Goal: Task Accomplishment & Management: Manage account settings

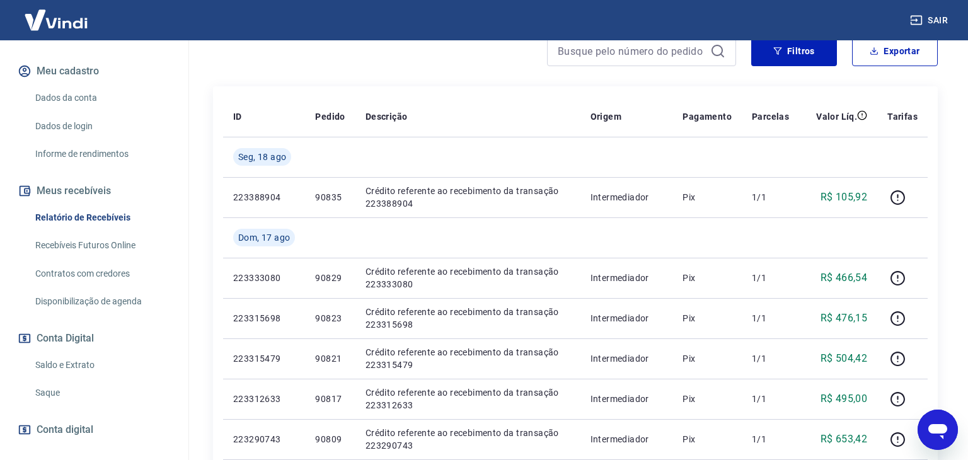
scroll to position [162, 0]
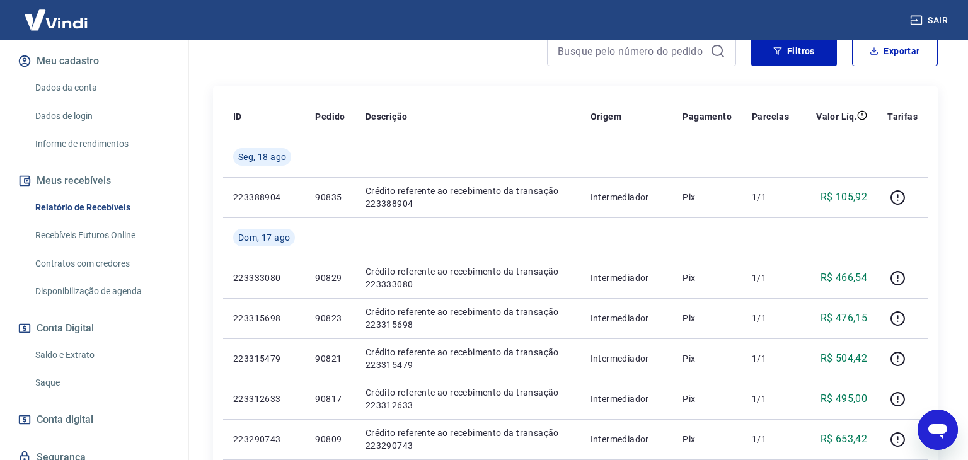
click at [56, 370] on link "Saque" at bounding box center [101, 383] width 143 height 26
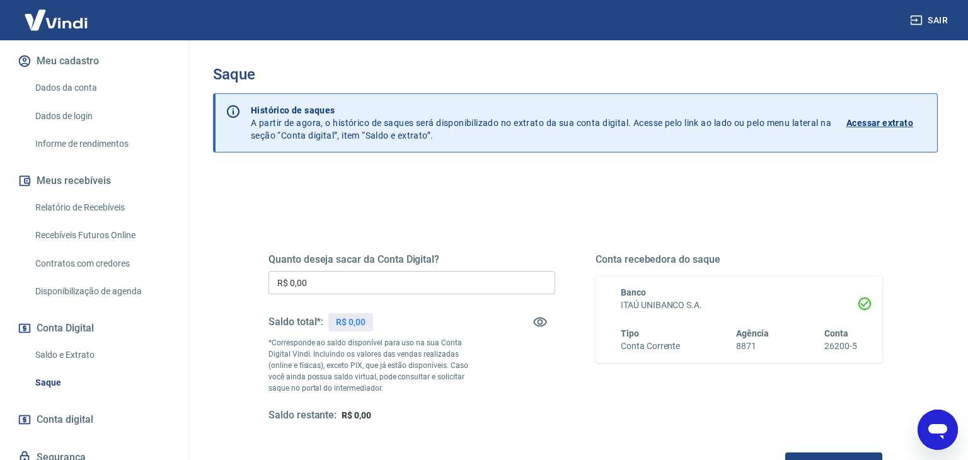
click at [418, 280] on input "R$ 0,00" at bounding box center [411, 282] width 287 height 23
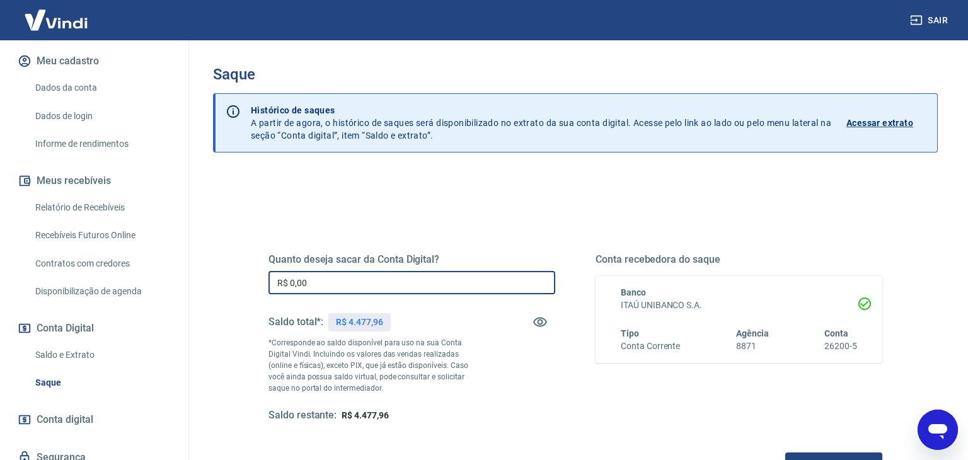
click at [385, 287] on input "R$ 0,00" at bounding box center [411, 282] width 287 height 23
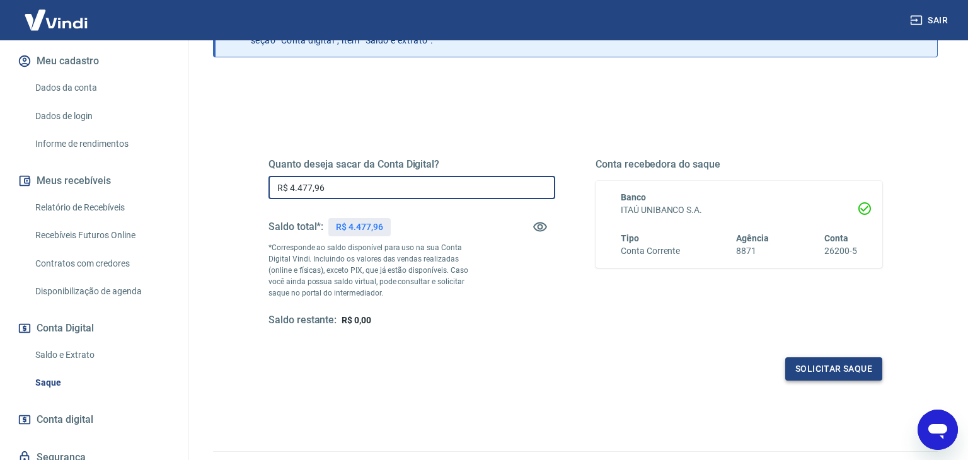
type input "R$ 4.477,96"
click at [820, 371] on button "Solicitar saque" at bounding box center [833, 368] width 97 height 23
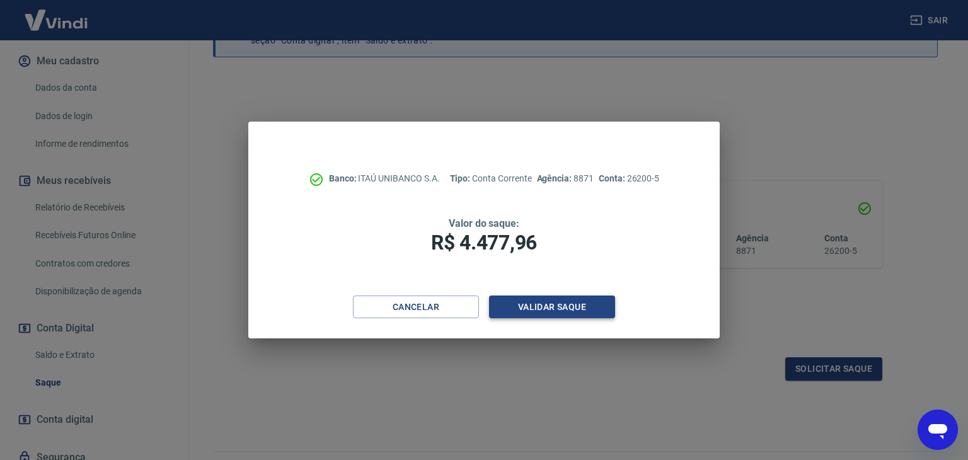
click at [555, 305] on button "Validar saque" at bounding box center [552, 306] width 126 height 23
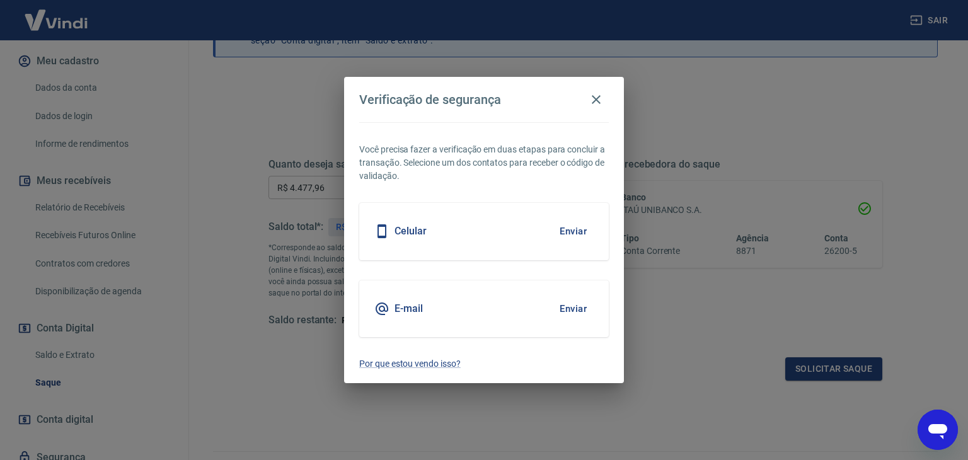
click at [569, 228] on button "Enviar" at bounding box center [573, 231] width 41 height 26
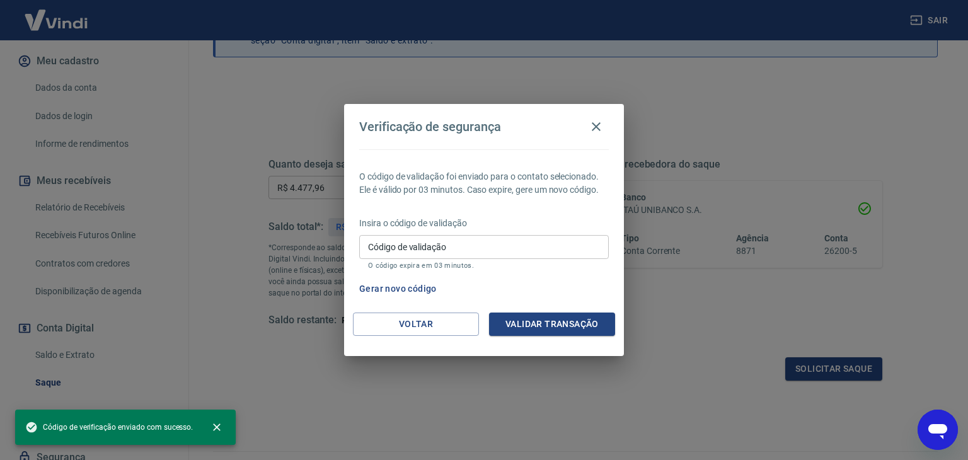
click at [519, 251] on input "Código de validação" at bounding box center [483, 246] width 249 height 23
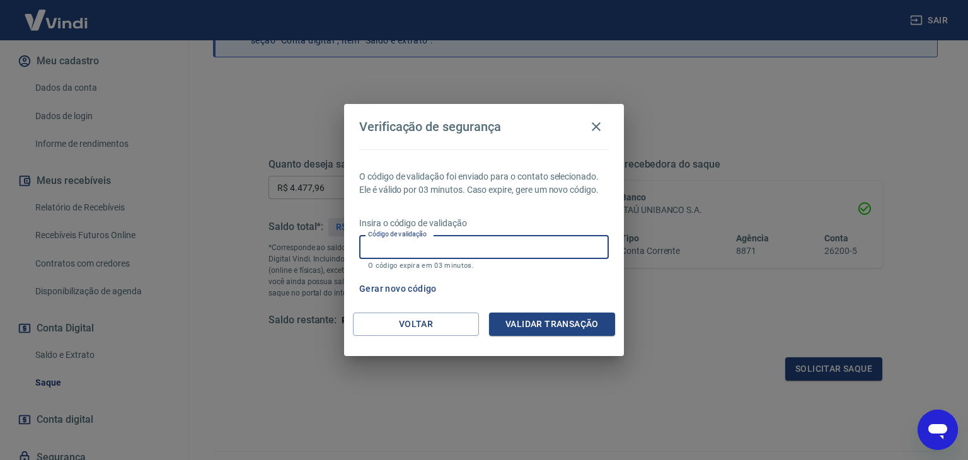
click at [517, 254] on input "Código de validação" at bounding box center [483, 246] width 249 height 23
type input "767807"
click at [563, 319] on button "Validar transação" at bounding box center [552, 323] width 126 height 23
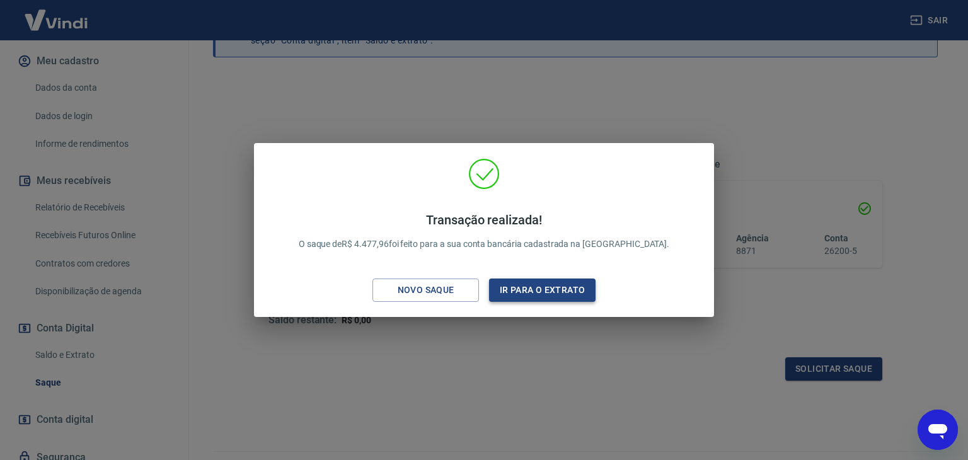
click at [551, 294] on button "Ir para o extrato" at bounding box center [542, 289] width 106 height 23
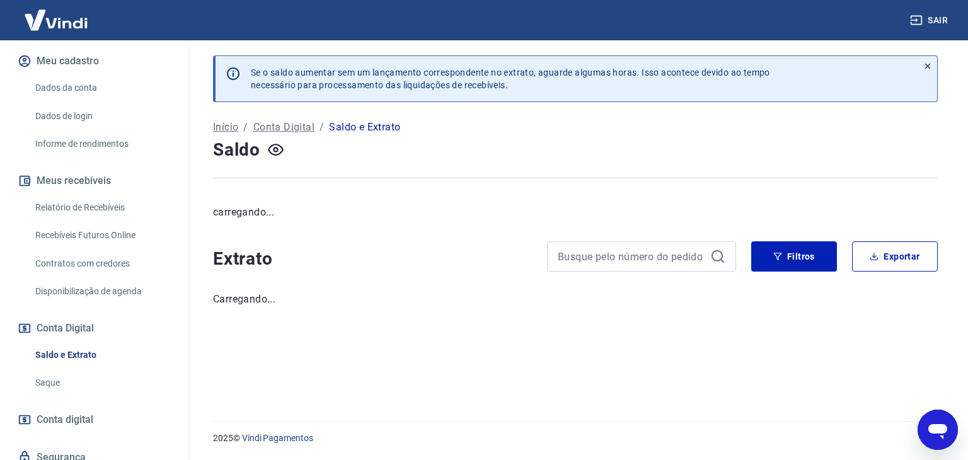
click at [109, 195] on link "Relatório de Recebíveis" at bounding box center [101, 208] width 143 height 26
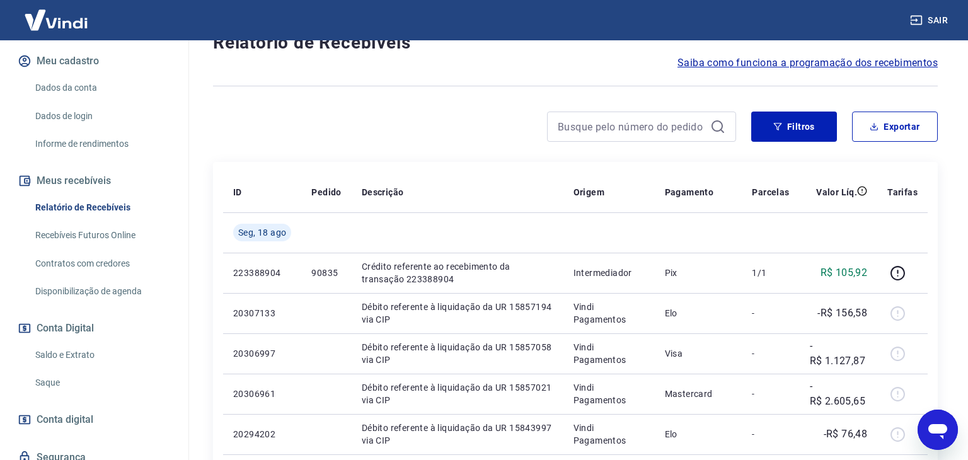
scroll to position [123, 0]
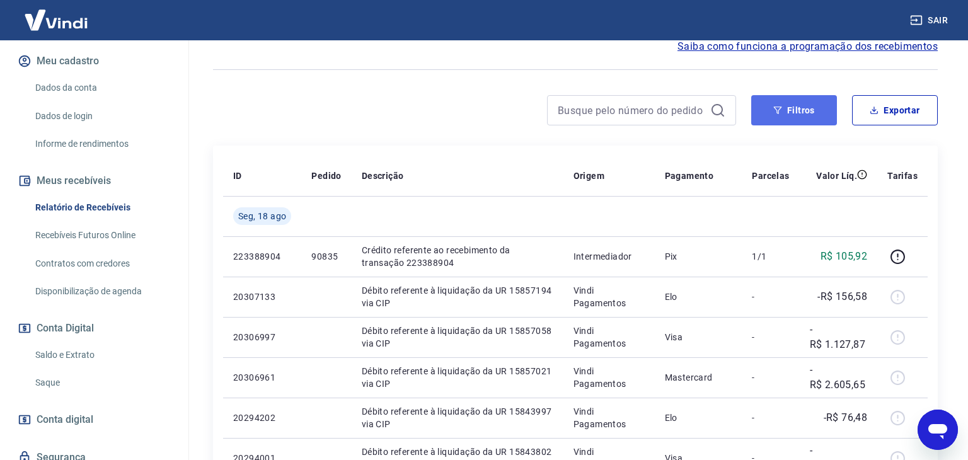
click at [783, 109] on button "Filtros" at bounding box center [794, 110] width 86 height 30
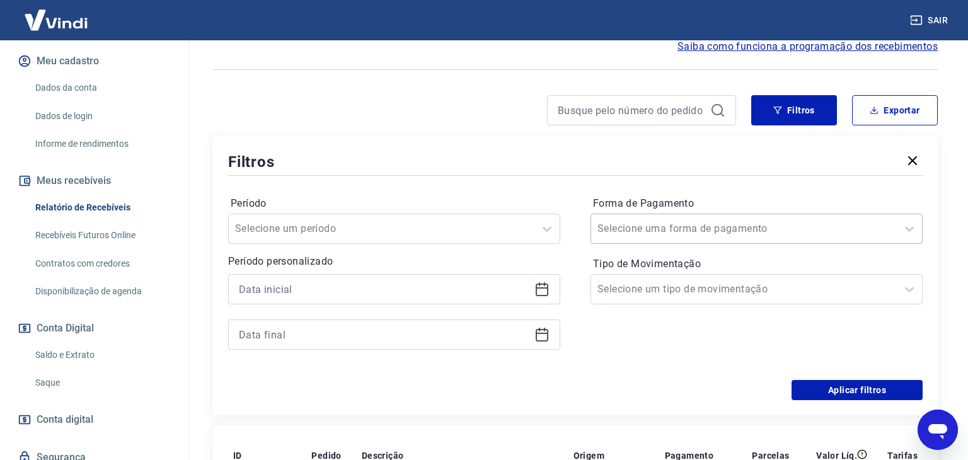
click at [707, 224] on input "Forma de Pagamento" at bounding box center [660, 228] width 127 height 15
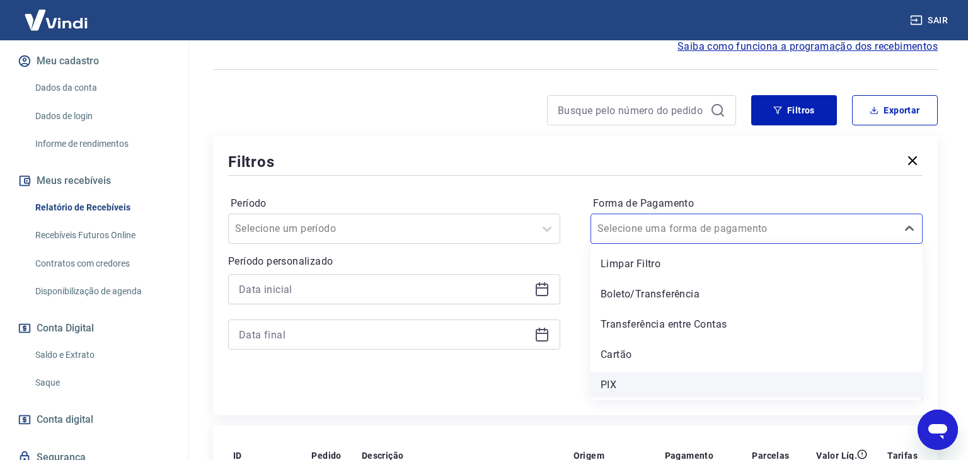
click at [653, 382] on div "PIX" at bounding box center [756, 384] width 332 height 25
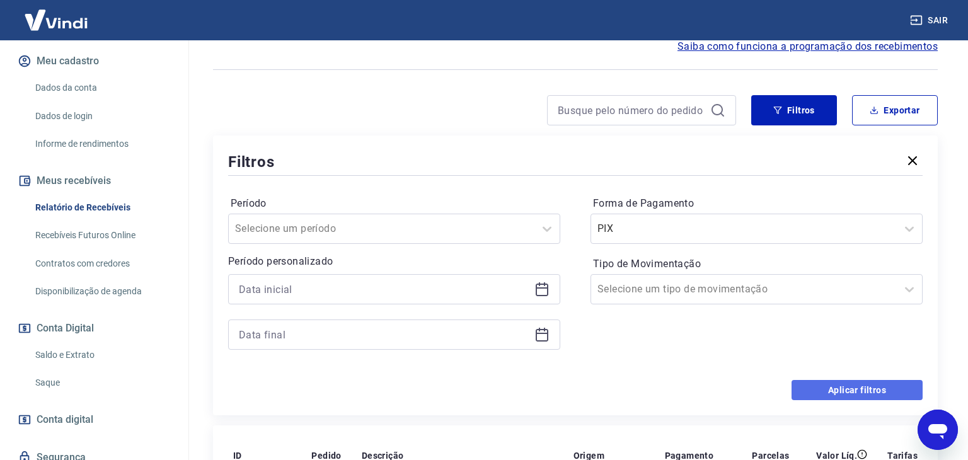
click at [839, 385] on button "Aplicar filtros" at bounding box center [856, 390] width 131 height 20
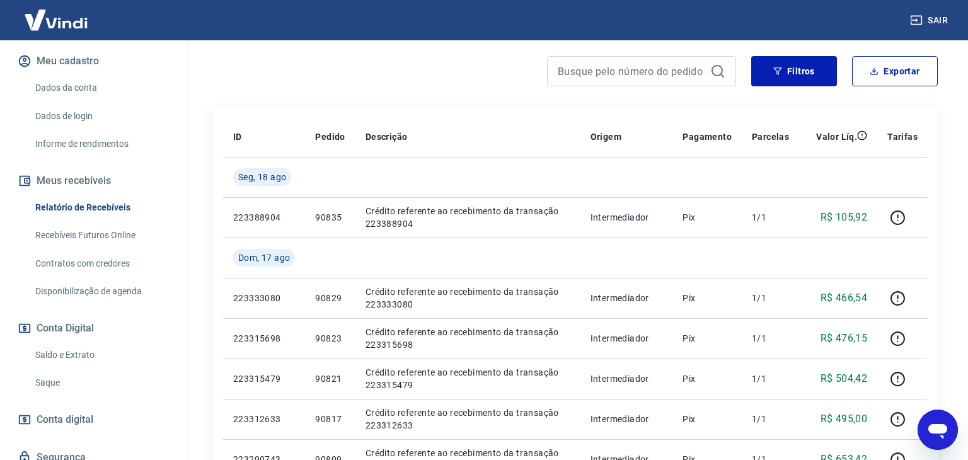
scroll to position [161, 0]
